Goal: Information Seeking & Learning: Learn about a topic

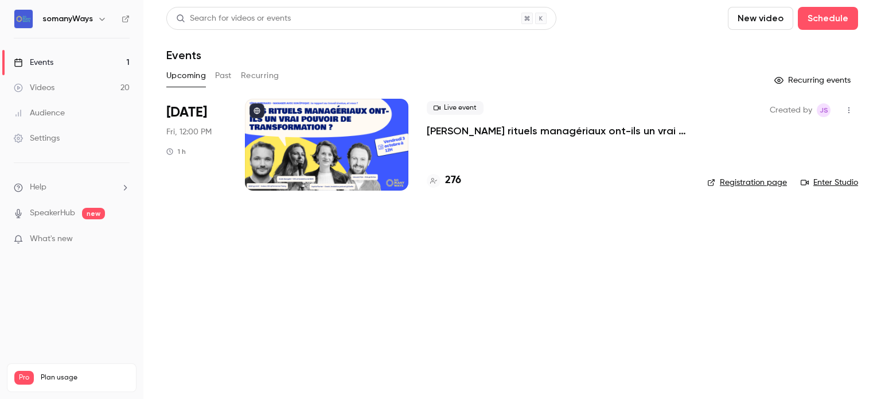
click at [220, 68] on button "Past" at bounding box center [223, 76] width 17 height 18
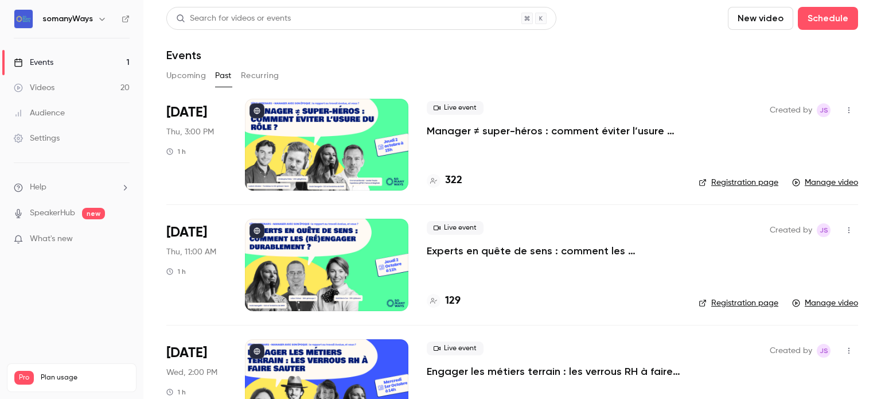
click at [465, 131] on p "Manager ≠ super-héros : comment éviter l’usure du rôle ?" at bounding box center [554, 131] width 254 height 14
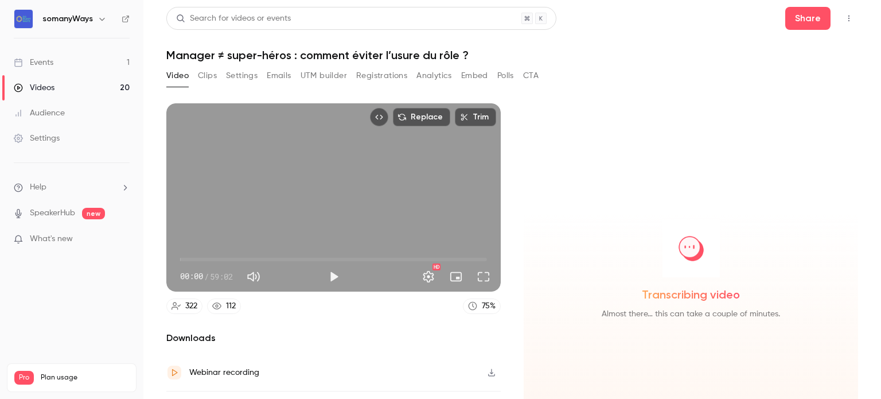
click at [374, 73] on button "Registrations" at bounding box center [381, 76] width 51 height 18
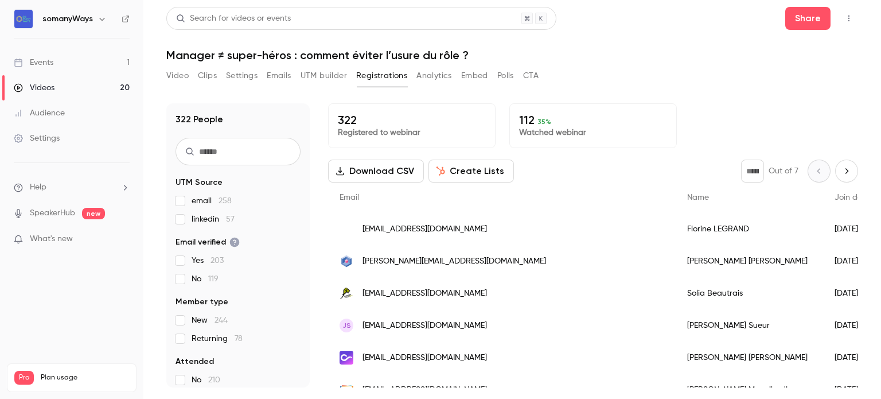
click at [454, 172] on button "Create Lists" at bounding box center [472, 171] width 86 height 23
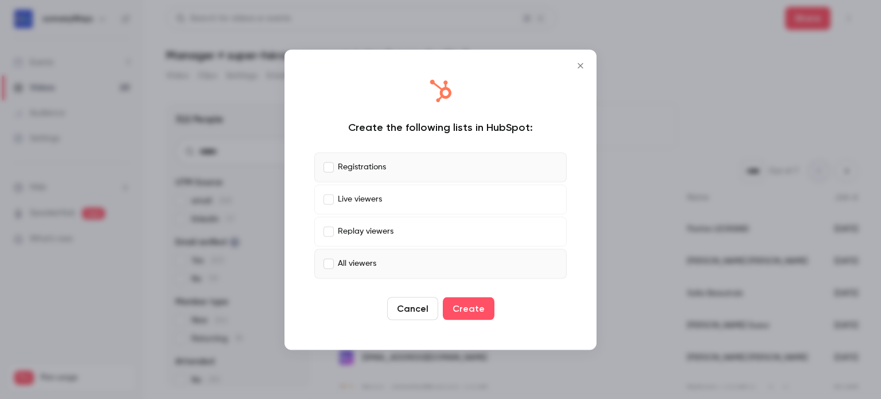
click at [324, 263] on label "All viewers" at bounding box center [440, 263] width 252 height 30
click at [475, 310] on button "Create" at bounding box center [469, 308] width 52 height 23
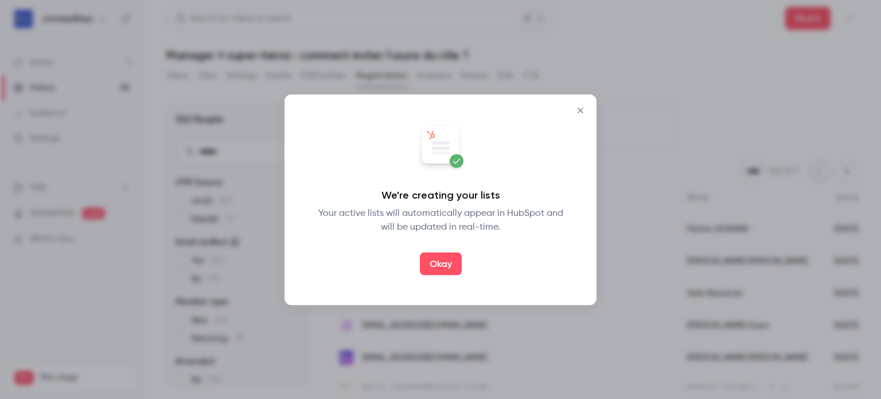
click at [584, 110] on icon "Close" at bounding box center [581, 110] width 14 height 9
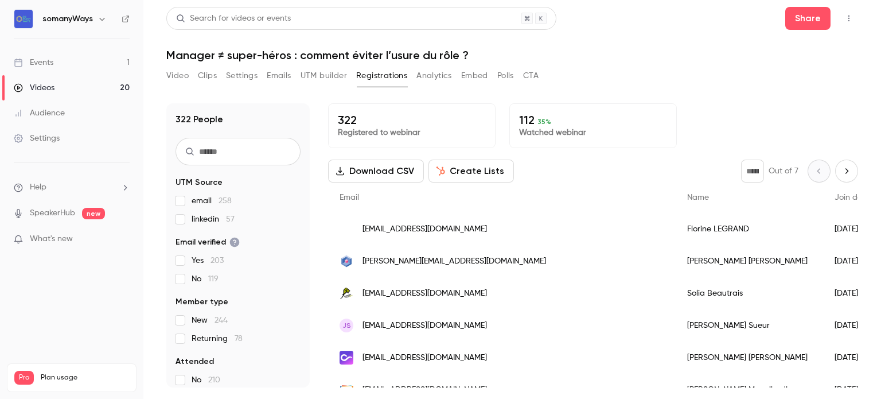
click at [113, 63] on link "Events 1" at bounding box center [71, 62] width 143 height 25
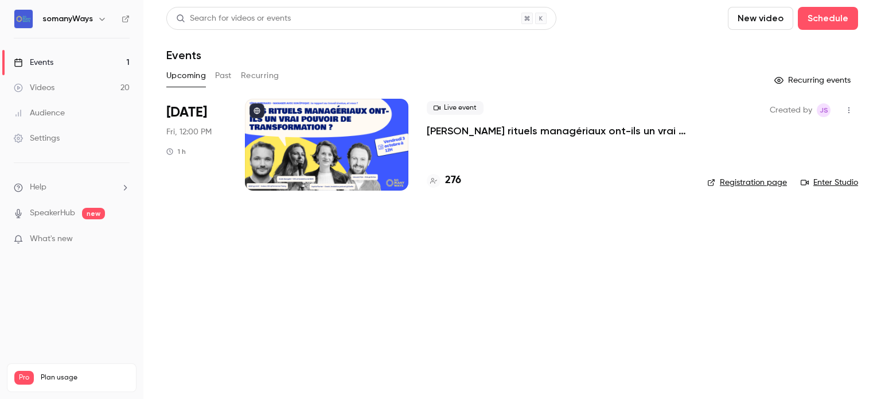
click at [224, 71] on button "Past" at bounding box center [223, 76] width 17 height 18
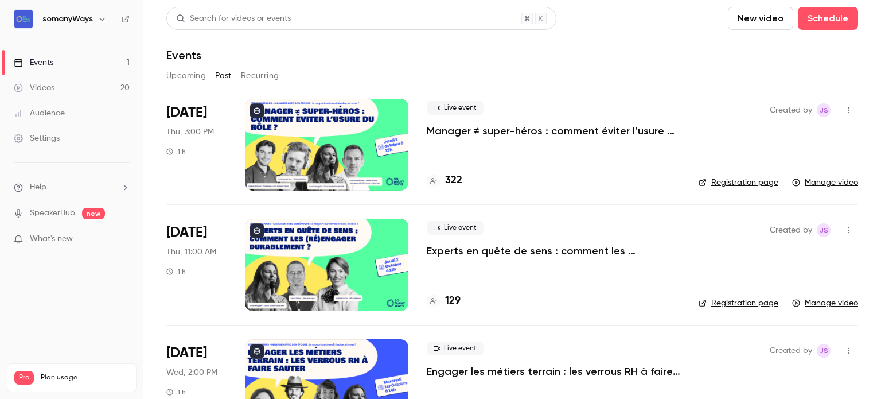
click at [483, 252] on p "Experts en quête de sens : comment les (ré)engager durablement ?" at bounding box center [554, 251] width 254 height 14
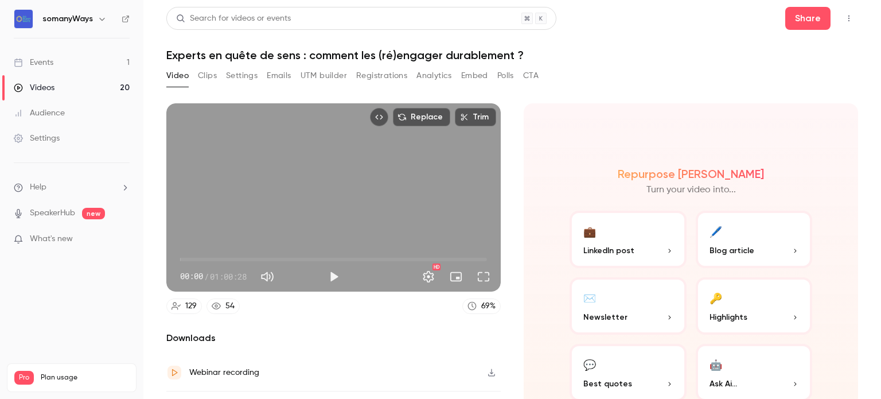
click at [85, 61] on link "Events 1" at bounding box center [71, 62] width 143 height 25
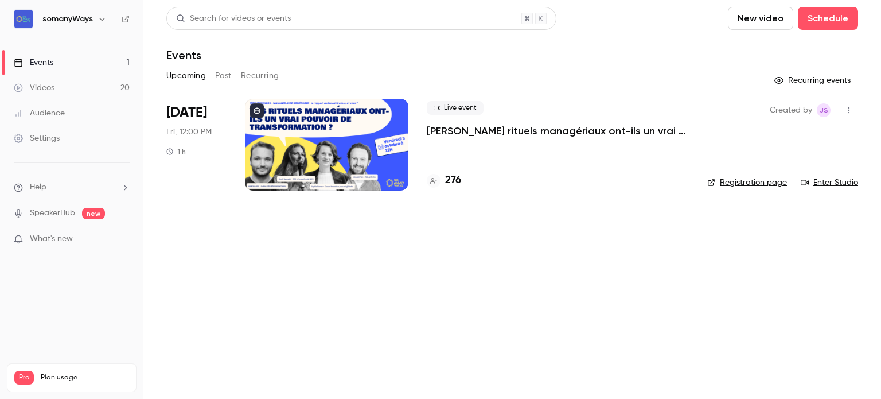
click at [196, 83] on button "Upcoming" at bounding box center [186, 76] width 40 height 18
click at [224, 77] on button "Past" at bounding box center [223, 76] width 17 height 18
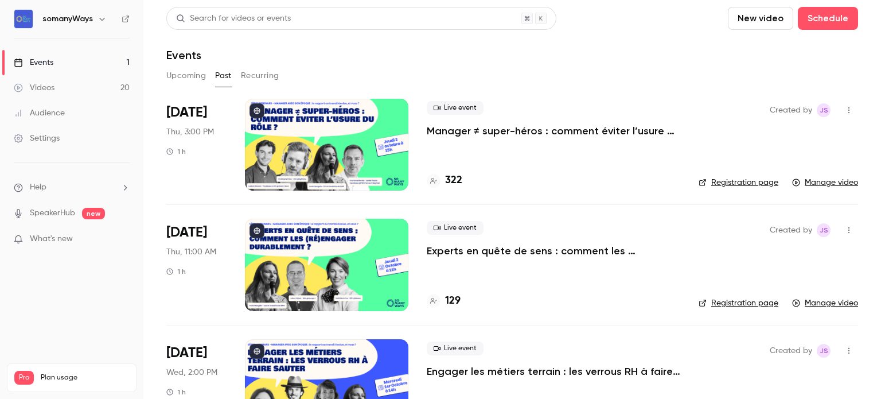
click at [499, 134] on p "Manager ≠ super-héros : comment éviter l’usure du rôle ?" at bounding box center [554, 131] width 254 height 14
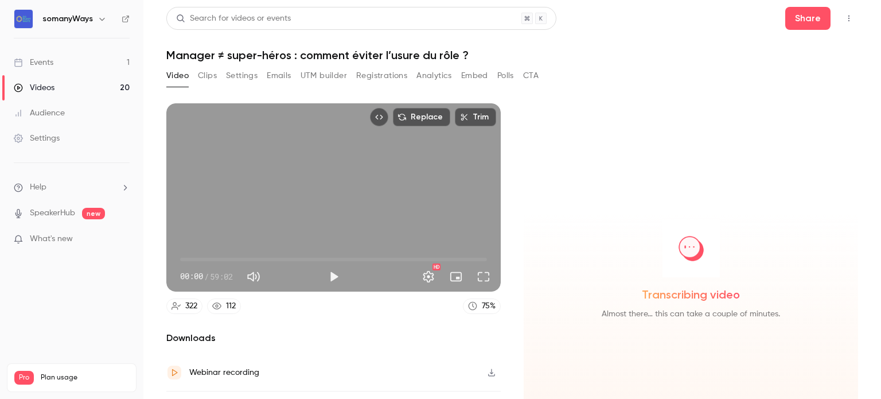
click at [214, 57] on h1 "Manager ≠ super-héros : comment éviter l’usure du rôle ?" at bounding box center [512, 55] width 692 height 14
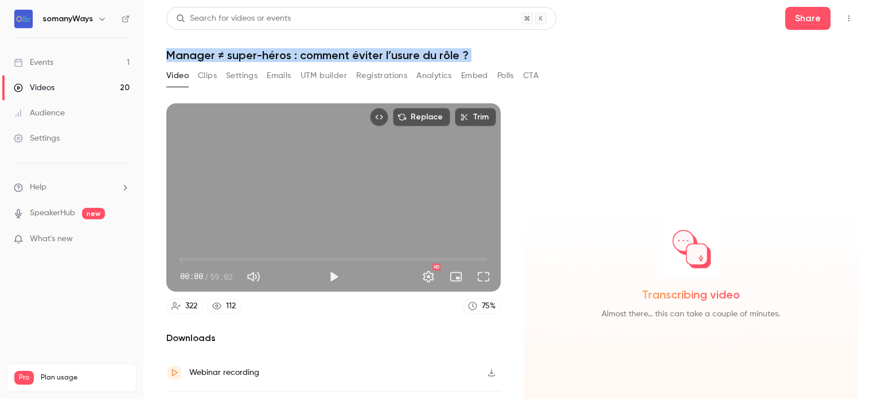
click at [214, 57] on h1 "Manager ≠ super-héros : comment éviter l’usure du rôle ?" at bounding box center [512, 55] width 692 height 14
copy div "Manager ≠ super-héros : comment éviter l’usure du rôle ? Video Clips Settings E…"
